Goal: Check status

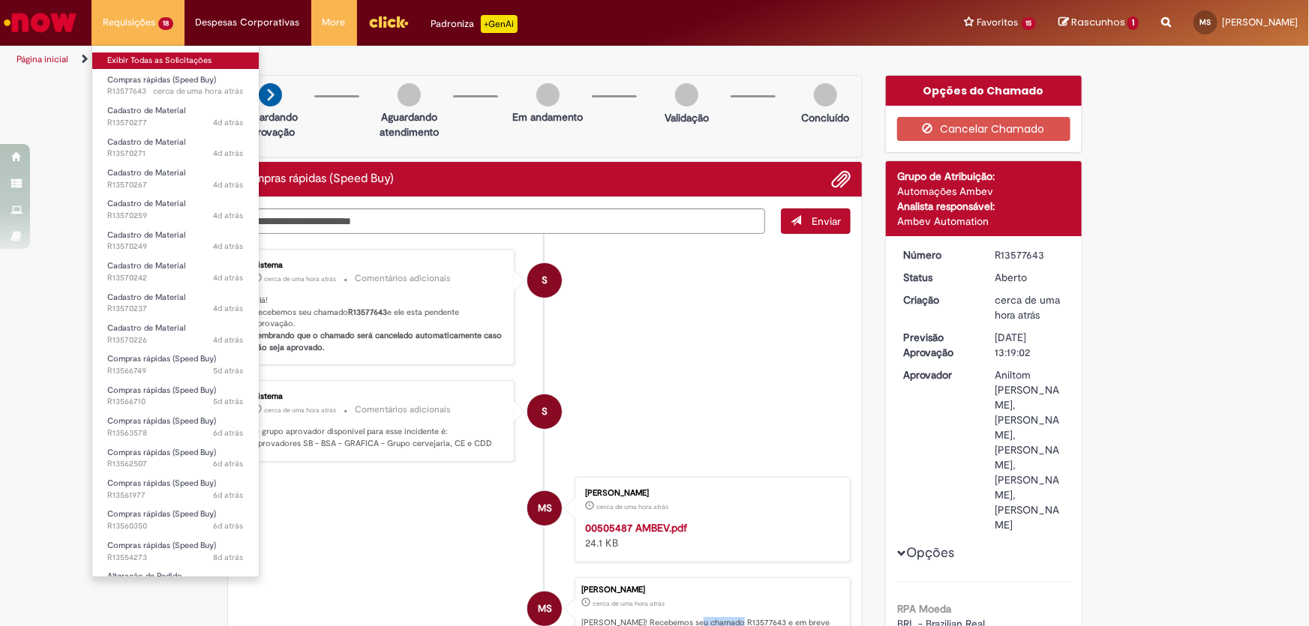
click at [142, 58] on link "Exibir Todas as Solicitações" at bounding box center [175, 60] width 166 height 16
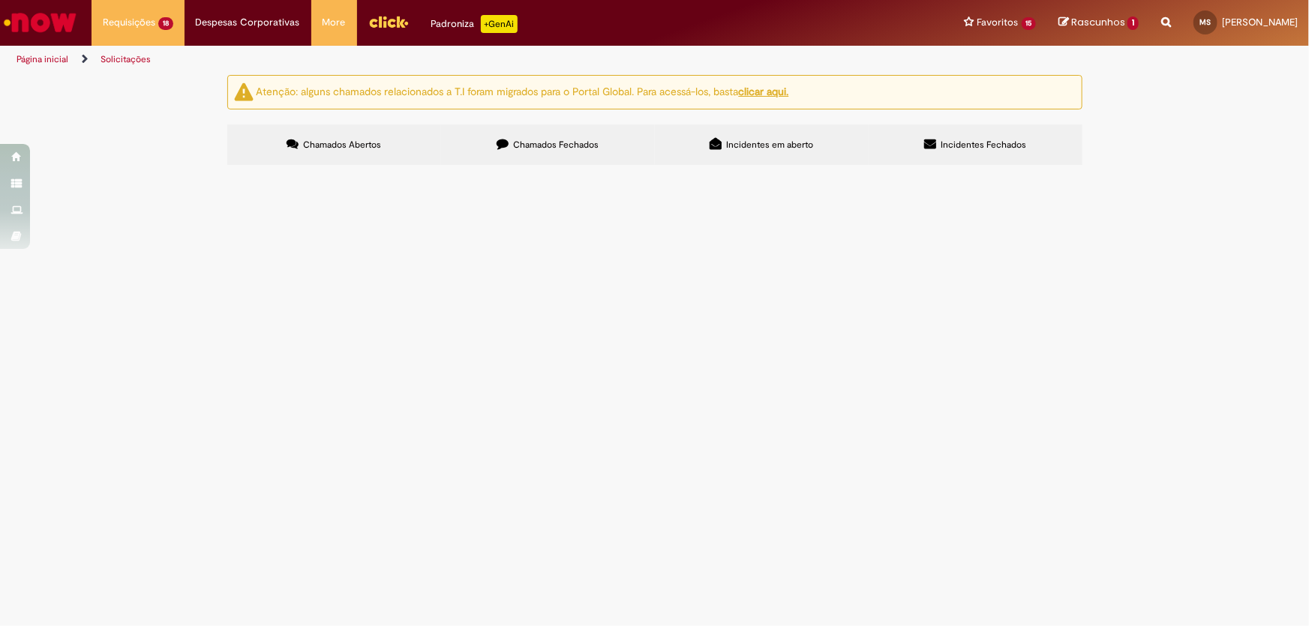
scroll to position [204, 0]
click at [0, 0] on span "SERVIÇO MENSAL DO LIVEMESS" at bounding box center [0, 0] width 0 height 0
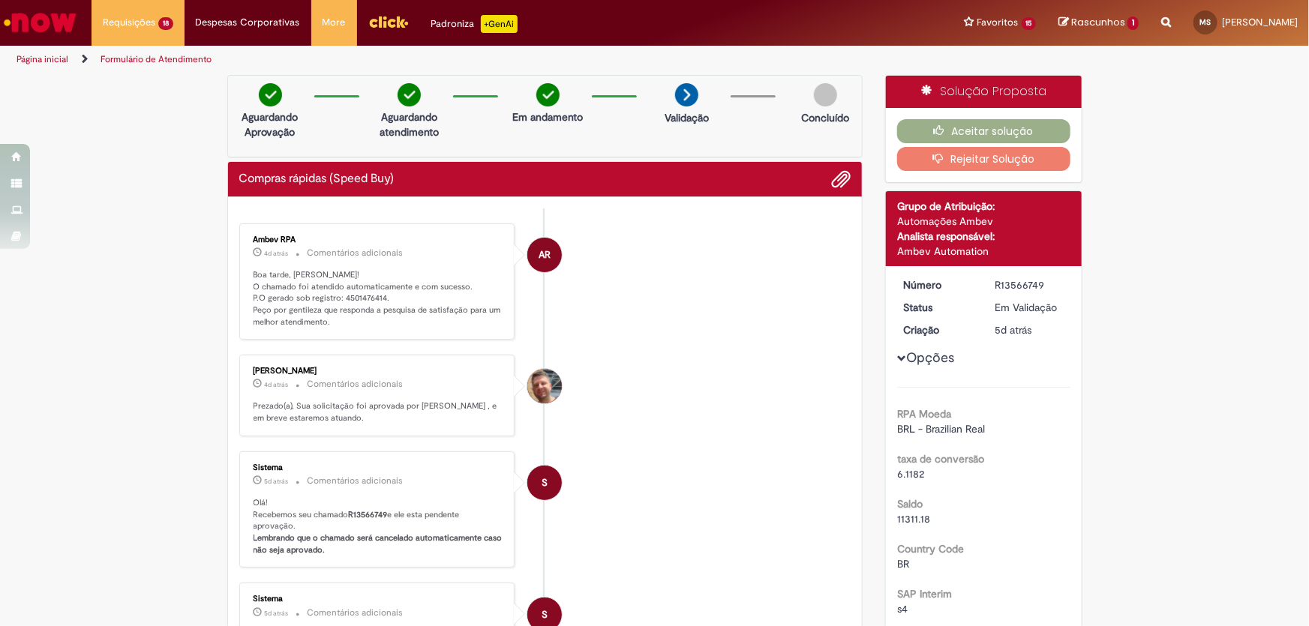
scroll to position [67, 0]
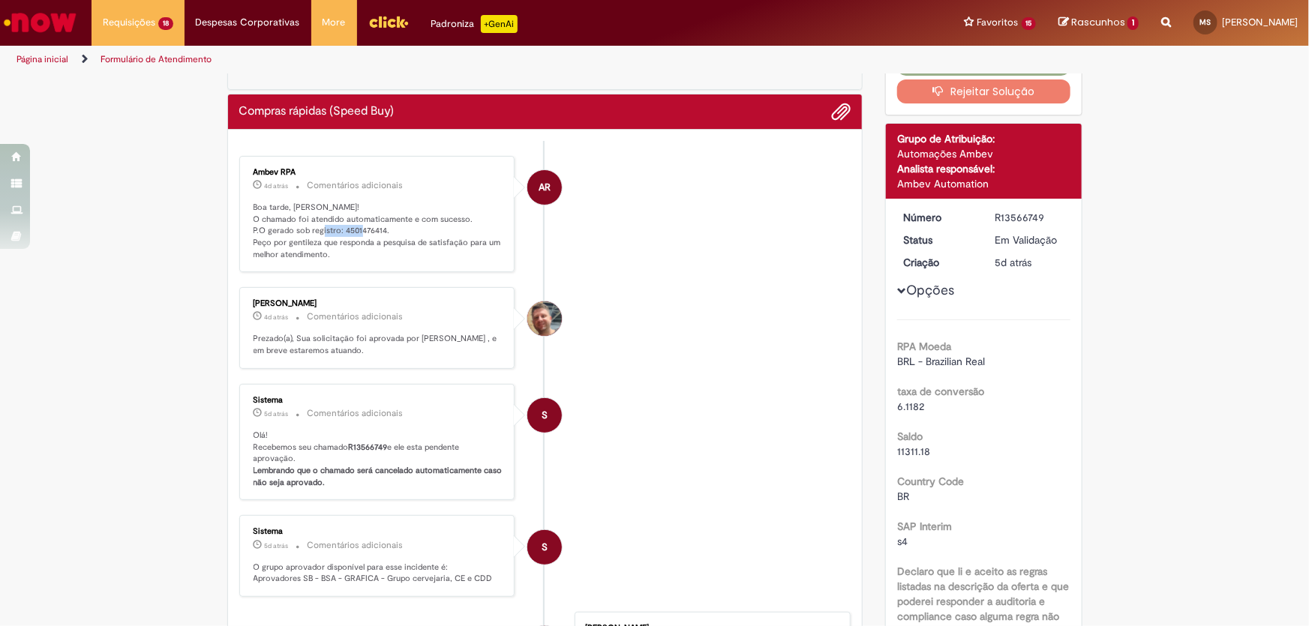
drag, startPoint x: 335, startPoint y: 228, endPoint x: 377, endPoint y: 226, distance: 42.1
click at [377, 226] on p "Boa tarde, [PERSON_NAME]! O chamado foi atendido automaticamente e com sucesso.…" at bounding box center [378, 231] width 250 height 59
copy p "4501476414"
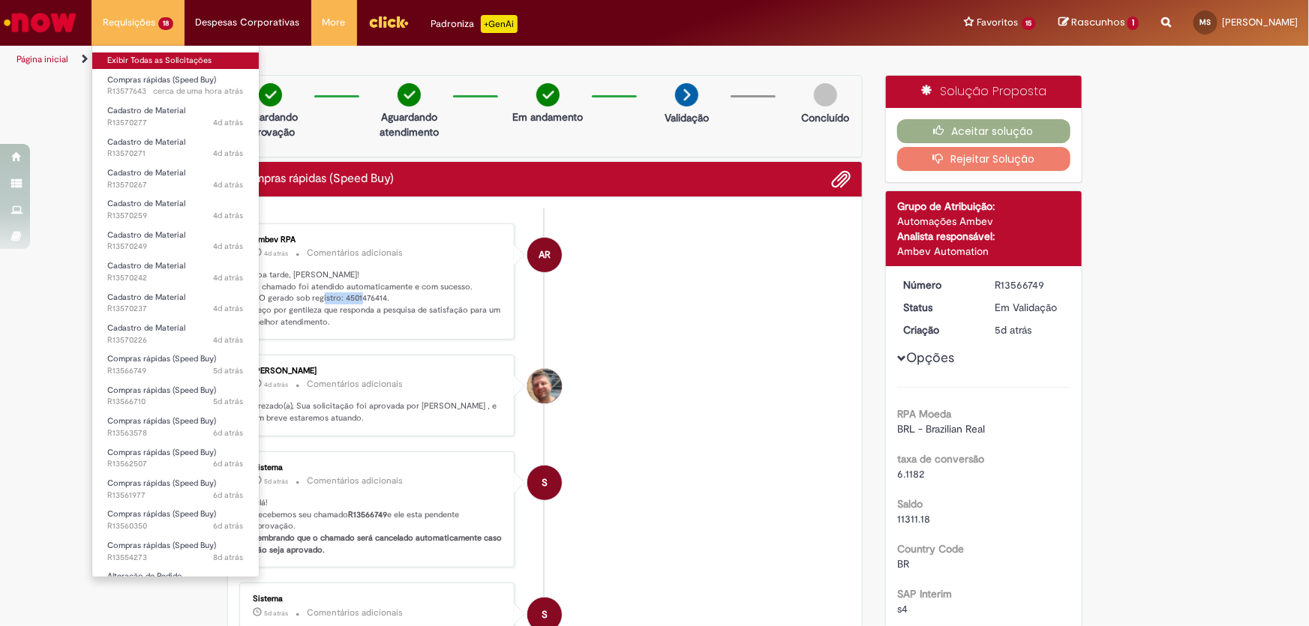
click at [149, 61] on link "Exibir Todas as Solicitações" at bounding box center [175, 60] width 166 height 16
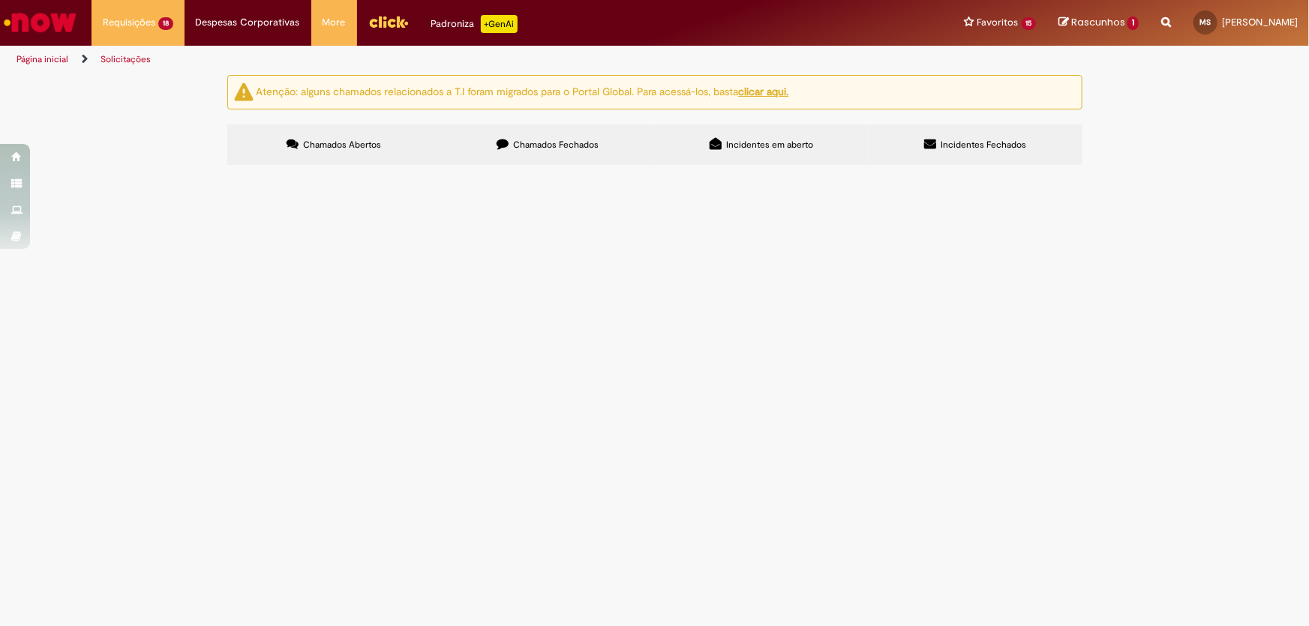
scroll to position [136, 0]
click at [0, 0] on span "GREENANT SETEMBRO" at bounding box center [0, 0] width 0 height 0
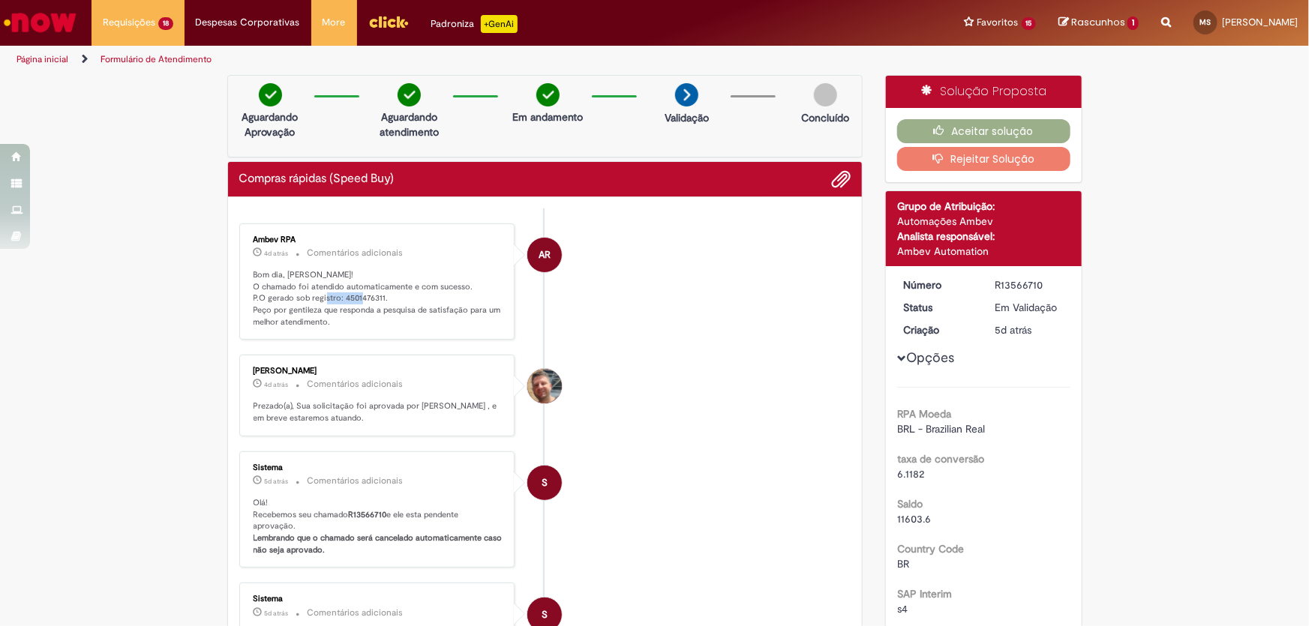
drag, startPoint x: 336, startPoint y: 295, endPoint x: 376, endPoint y: 294, distance: 39.8
click at [376, 294] on p "Bom dia, [PERSON_NAME]! O chamado foi atendido automaticamente e com sucesso. P…" at bounding box center [378, 298] width 250 height 59
copy p "4501476311"
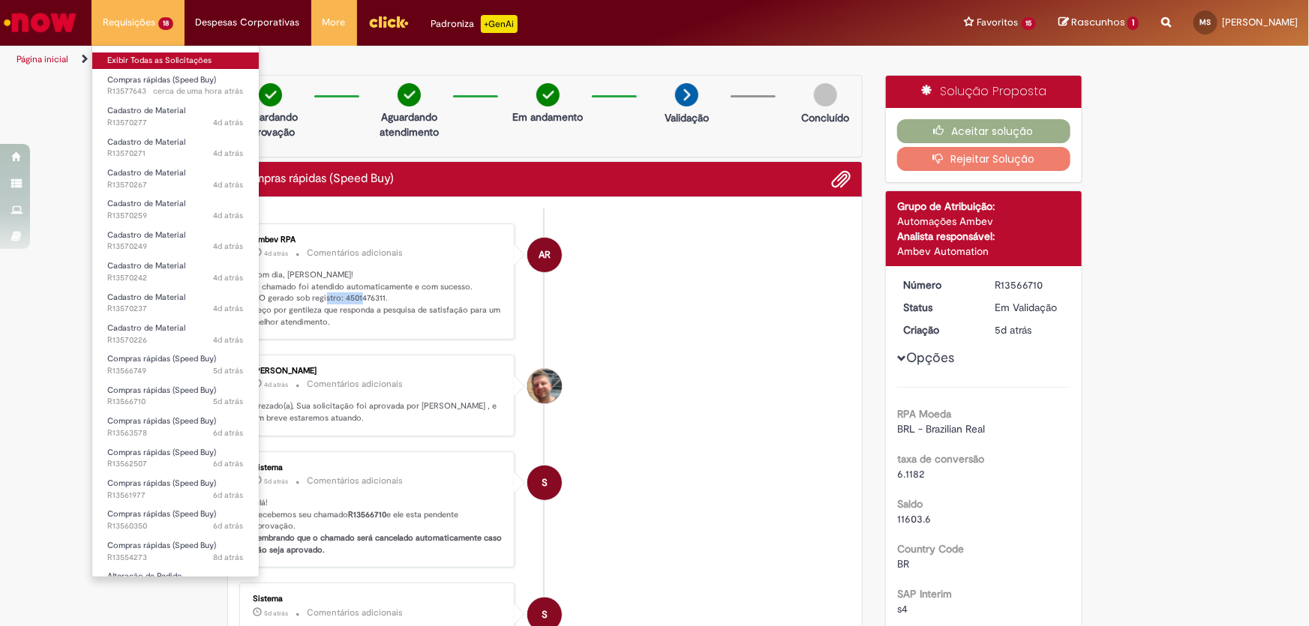
click at [139, 62] on link "Exibir Todas as Solicitações" at bounding box center [175, 60] width 166 height 16
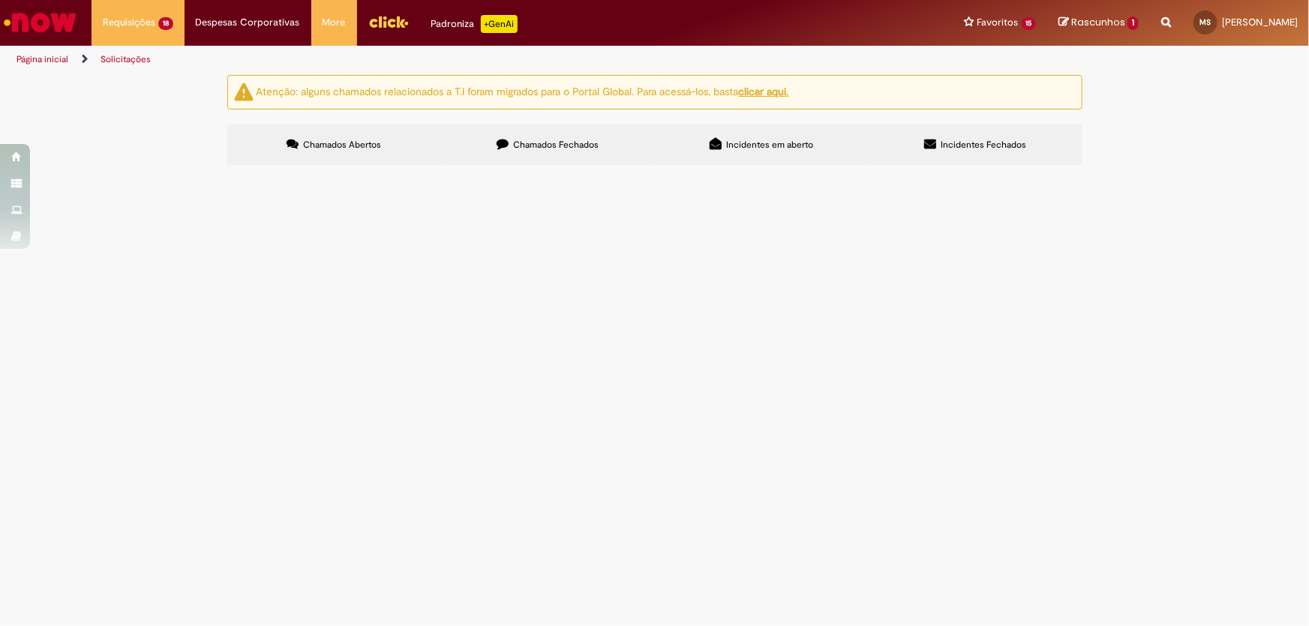
scroll to position [136, 0]
click at [0, 0] on span "SERVIÇO MENSAL DO LIVEMESS" at bounding box center [0, 0] width 0 height 0
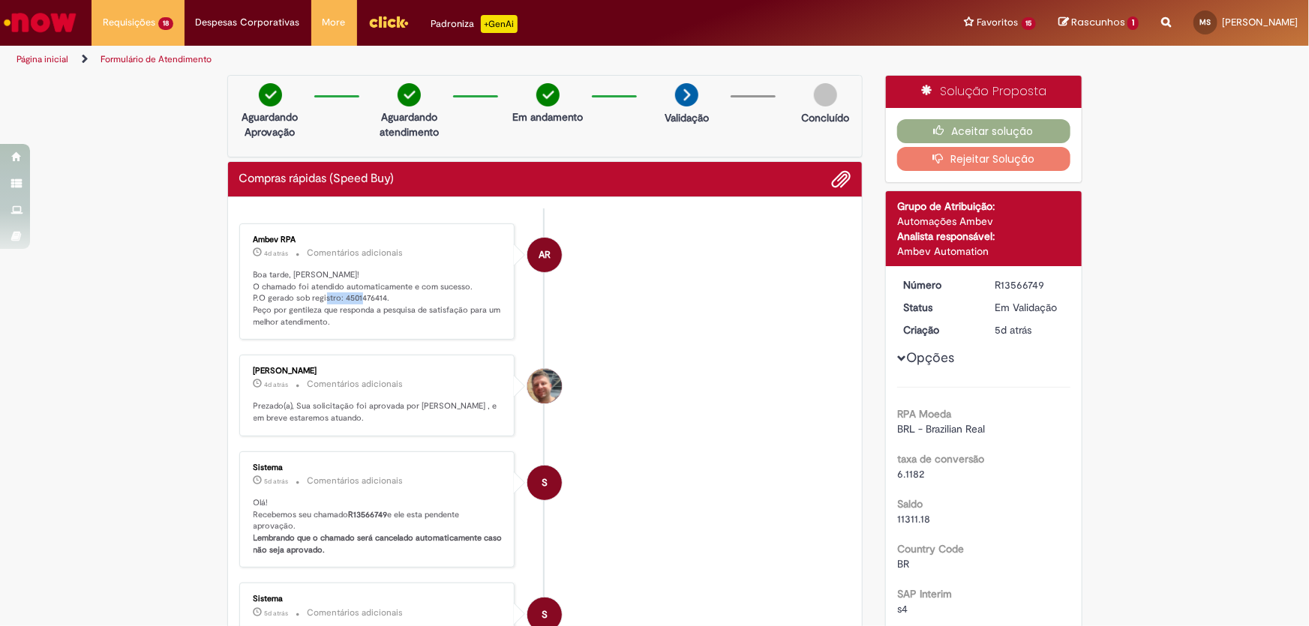
drag, startPoint x: 337, startPoint y: 298, endPoint x: 378, endPoint y: 293, distance: 41.6
click at [378, 293] on p "Boa tarde, [PERSON_NAME]! O chamado foi atendido automaticamente e com sucesso.…" at bounding box center [378, 298] width 250 height 59
copy p "4501476414"
